Goal: Check status: Check status

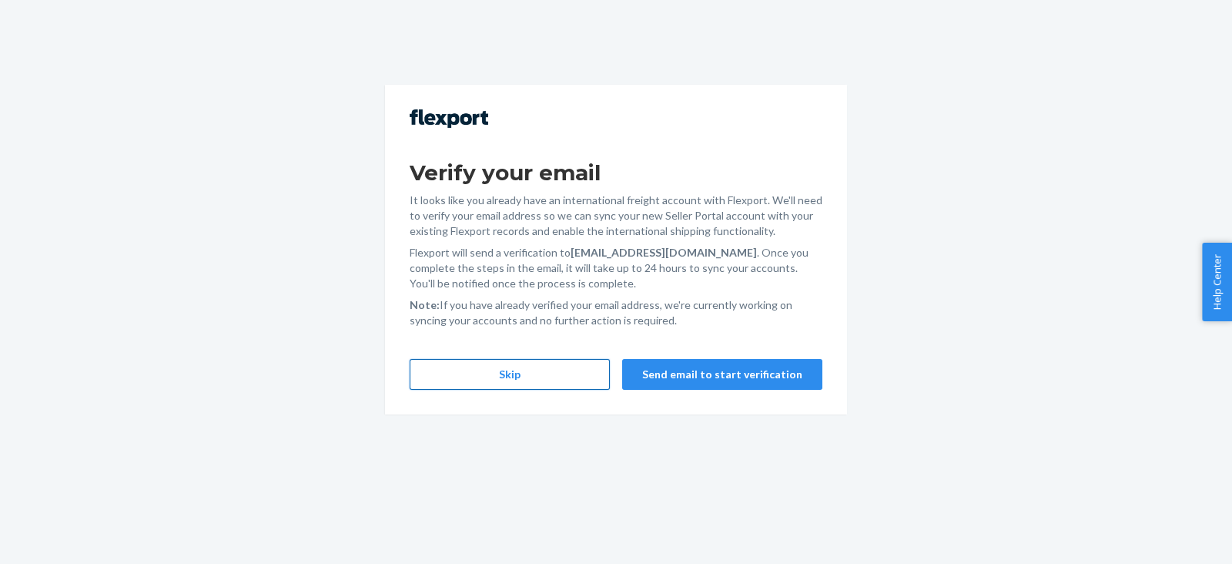
click at [540, 367] on button "Skip" at bounding box center [510, 374] width 200 height 31
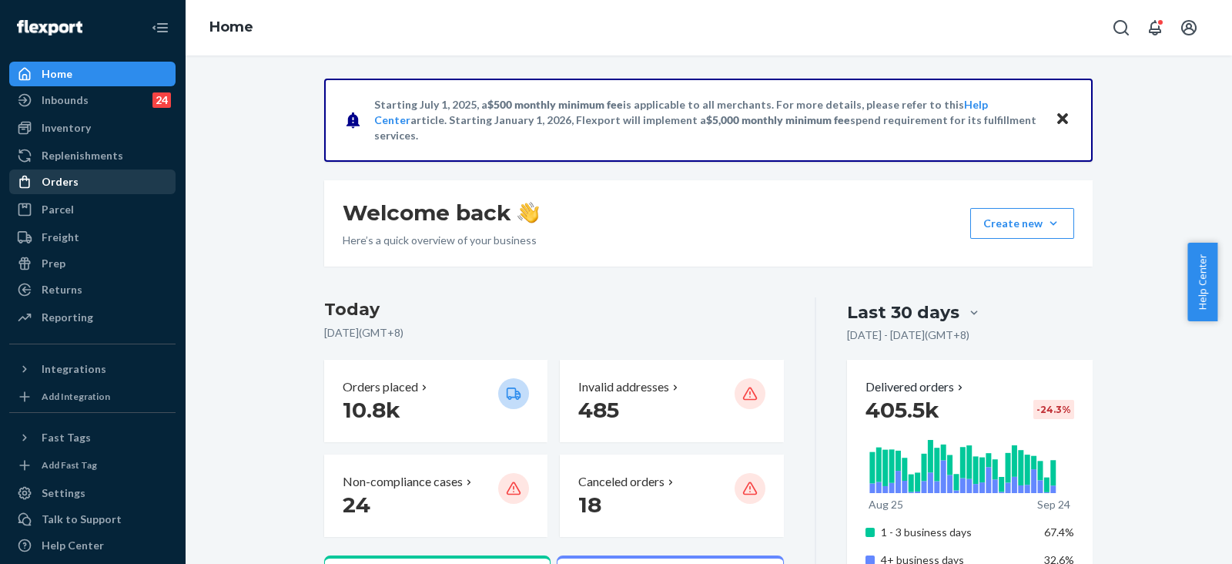
click at [108, 186] on div "Orders" at bounding box center [92, 182] width 163 height 22
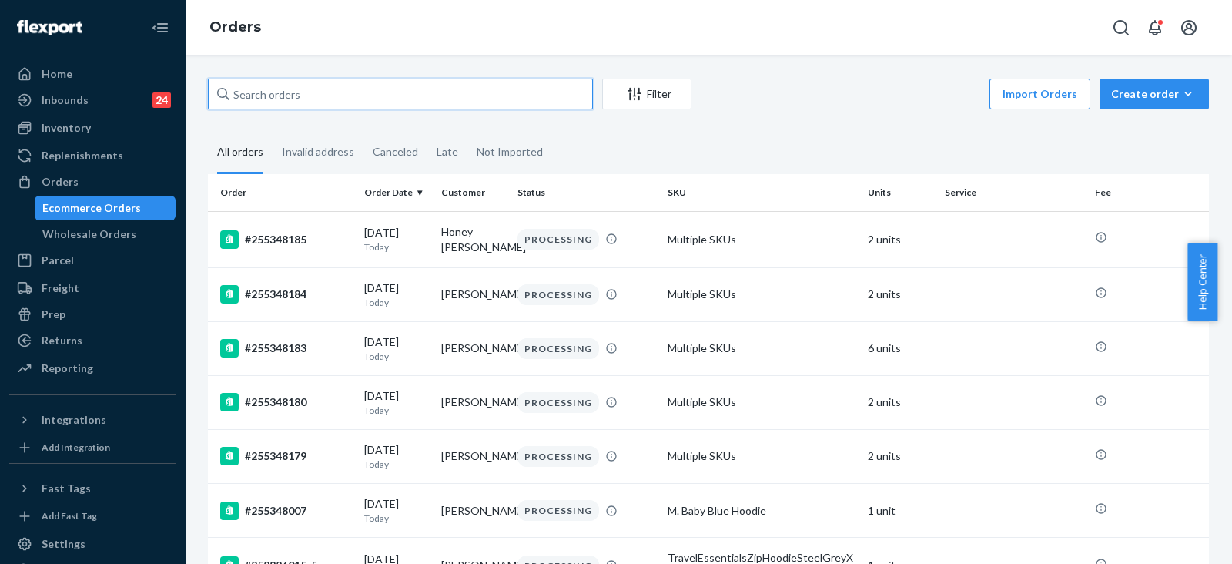
click at [461, 99] on input "text" at bounding box center [400, 94] width 385 height 31
paste input "#255347955"
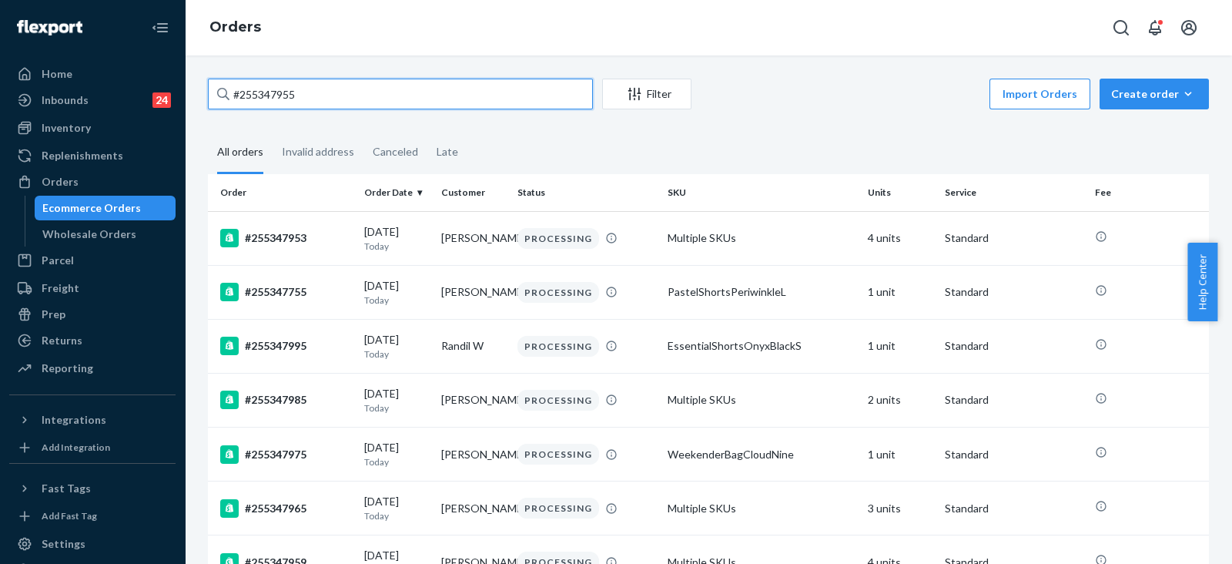
paste input "4402352"
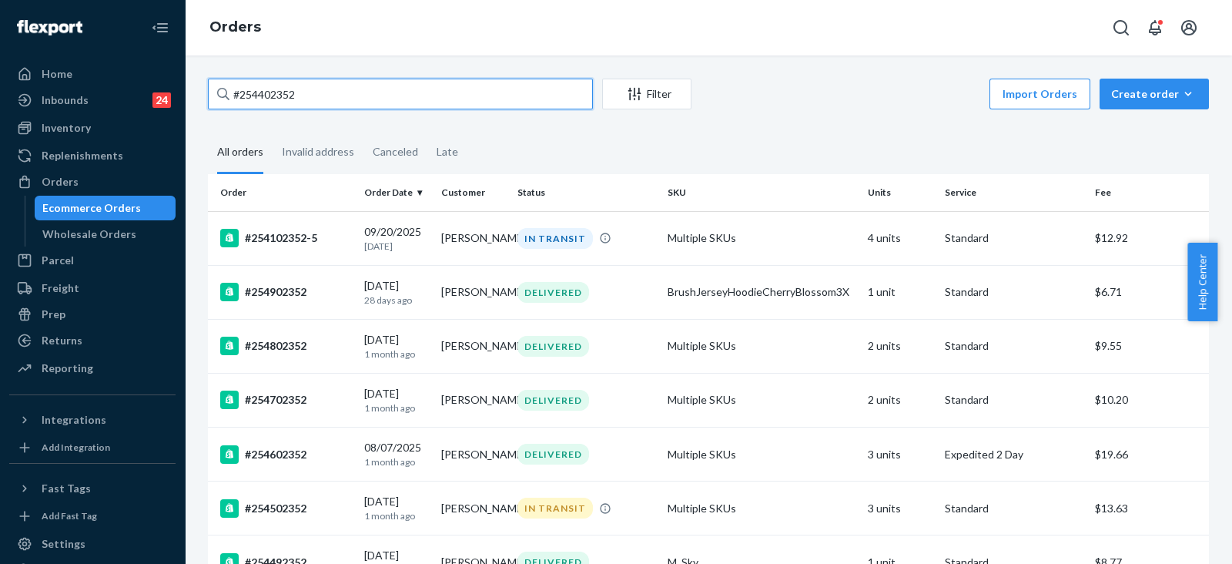
paste input "5219670"
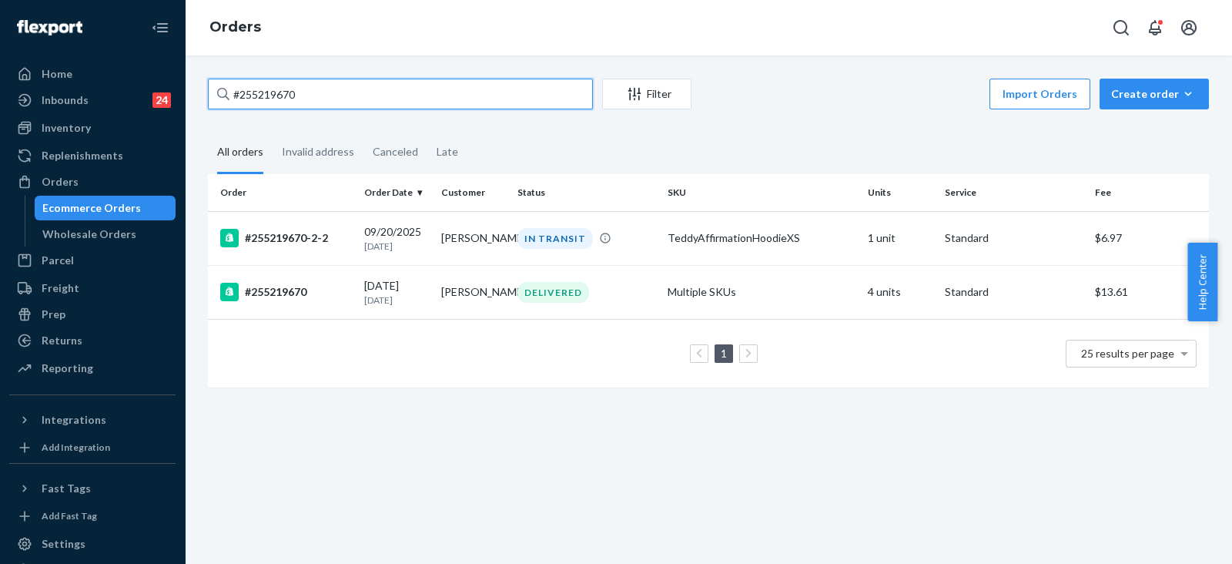
type input "#255219670"
click at [609, 240] on div "IN TRANSIT" at bounding box center [586, 238] width 144 height 21
